Goal: Task Accomplishment & Management: Manage account settings

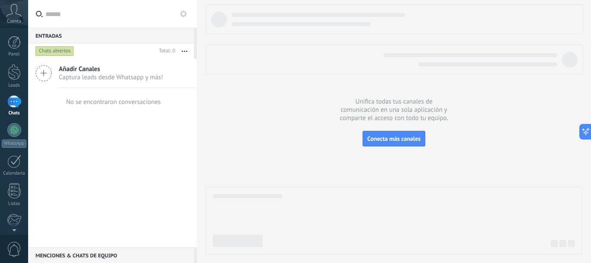
click at [13, 20] on span "Cuenta" at bounding box center [14, 22] width 14 height 6
